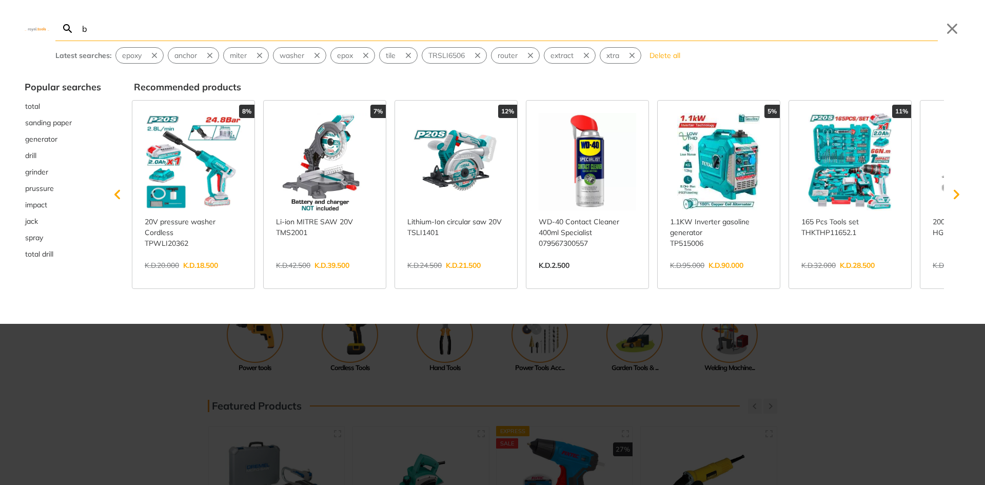
type input "b"
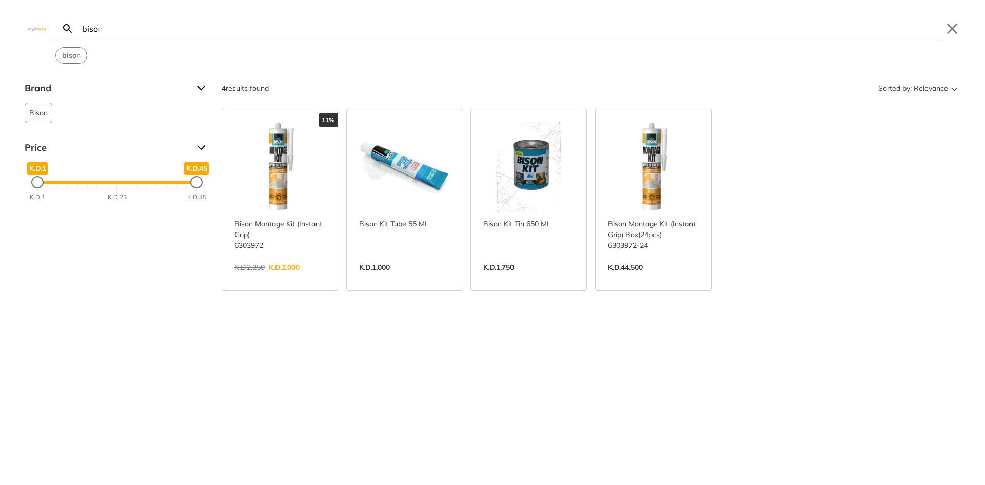
type input "biso"
click at [323, 278] on link "View more →" at bounding box center [279, 278] width 91 height 0
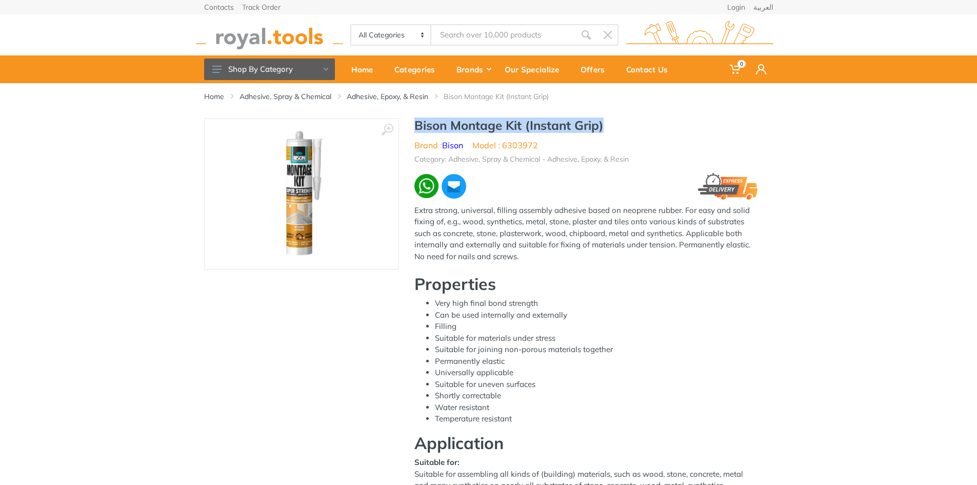
drag, startPoint x: 621, startPoint y: 128, endPoint x: 415, endPoint y: 124, distance: 206.8
click at [415, 124] on h1 "Bison Montage Kit (Instant Grip)" at bounding box center [587, 125] width 344 height 15
copy h1 "Bison Montage Kit (Instant Grip)"
